Goal: Find specific page/section: Find specific page/section

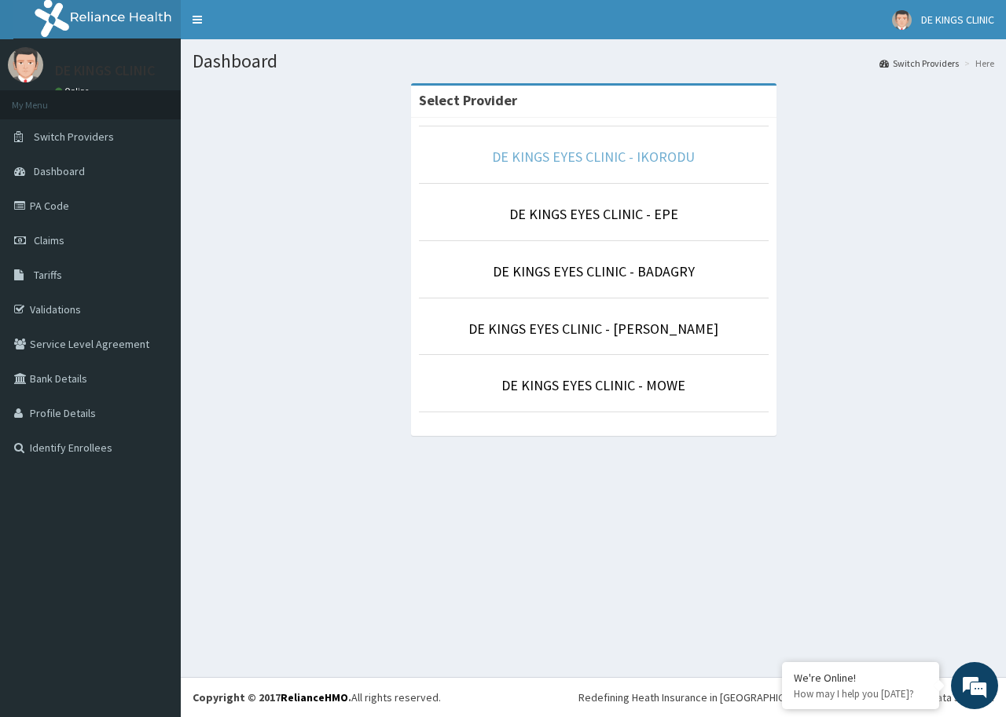
click at [647, 159] on link "DE KINGS EYES CLINIC - IKORODU" at bounding box center [593, 157] width 203 height 18
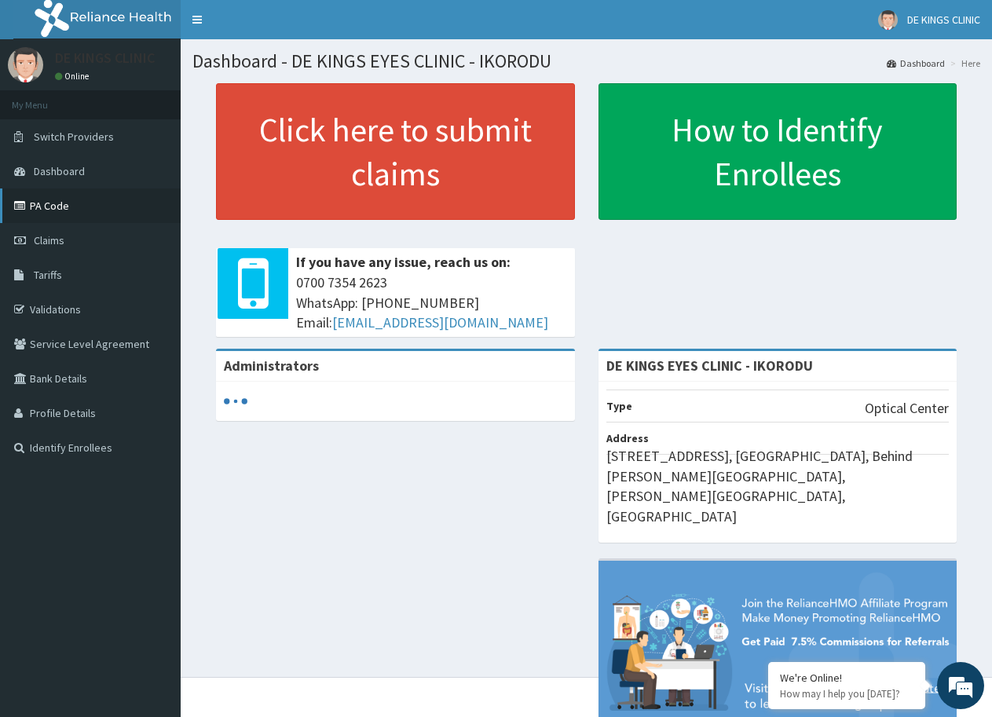
click at [53, 203] on link "PA Code" at bounding box center [90, 206] width 181 height 35
